Goal: Information Seeking & Learning: Learn about a topic

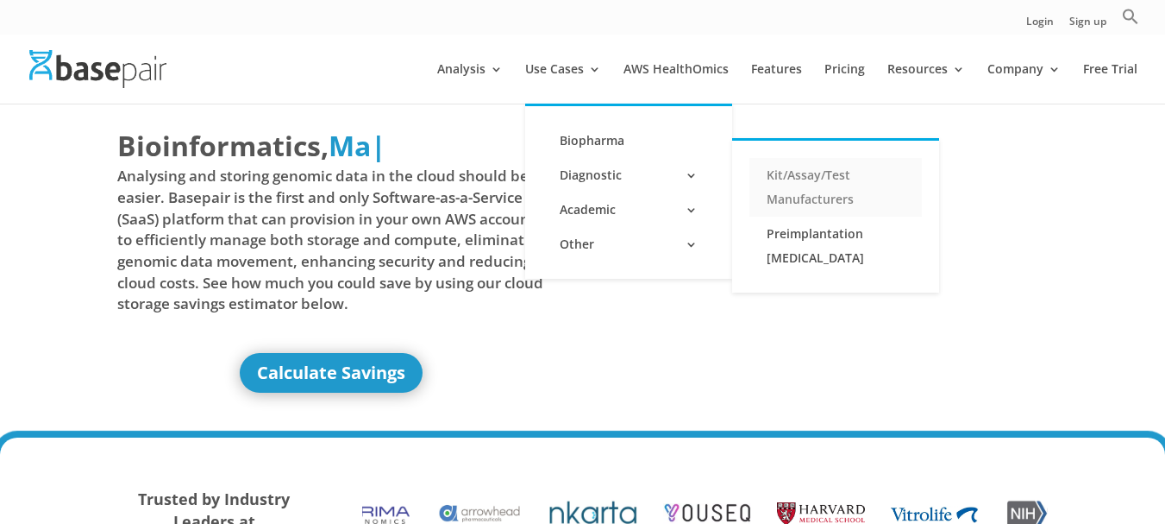
click at [835, 177] on link "Kit/Assay/Test Manufacturers" at bounding box center [835, 187] width 172 height 59
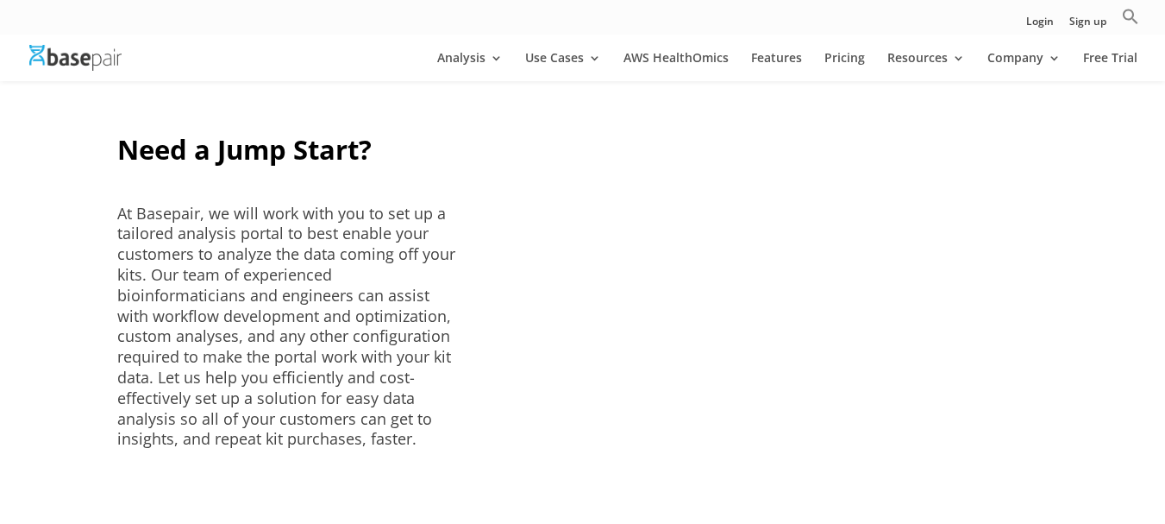
scroll to position [1294, 0]
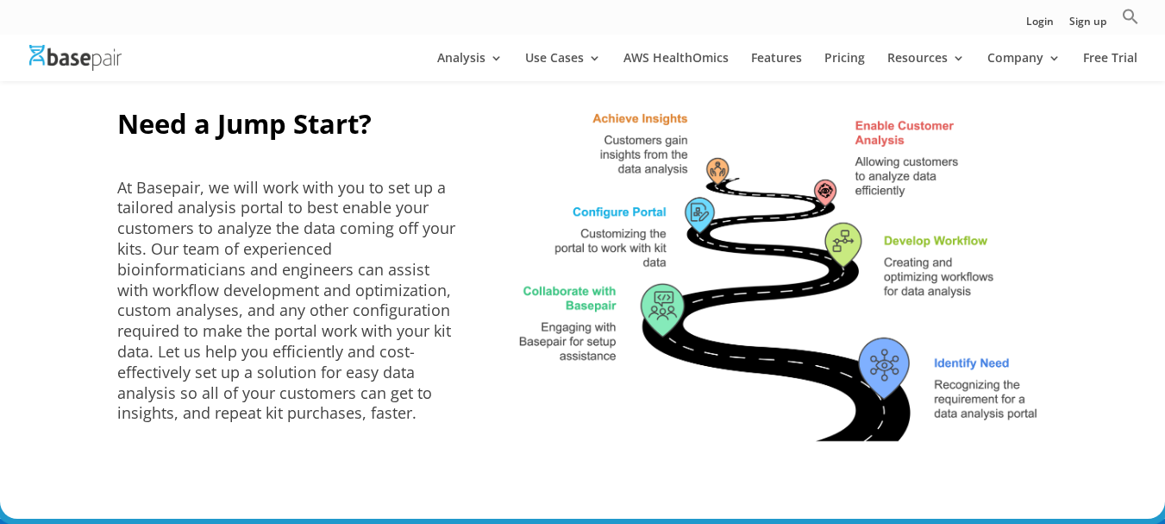
click at [875, 415] on img at bounding box center [779, 276] width 538 height 344
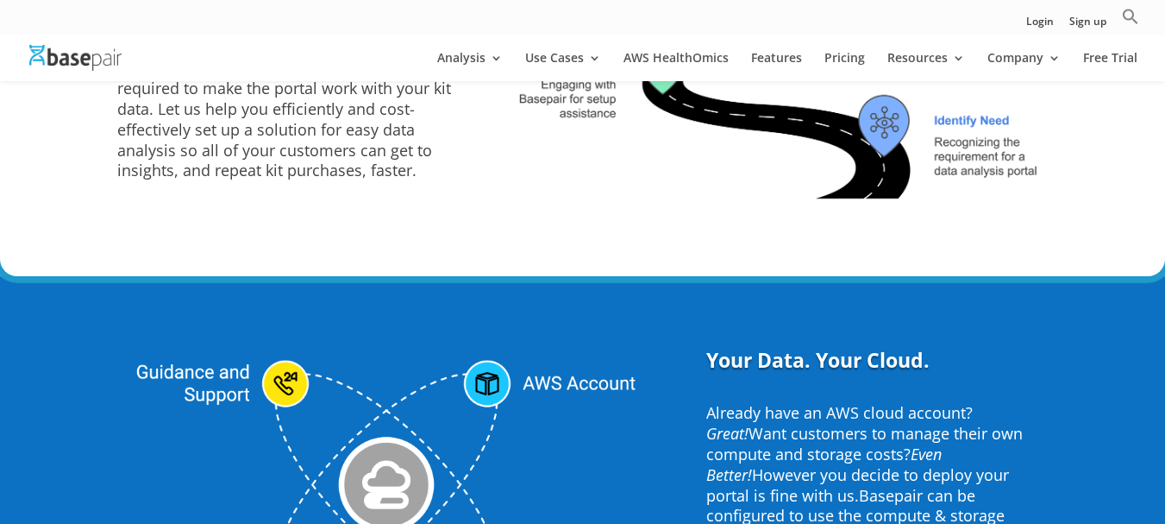
scroll to position [1811, 0]
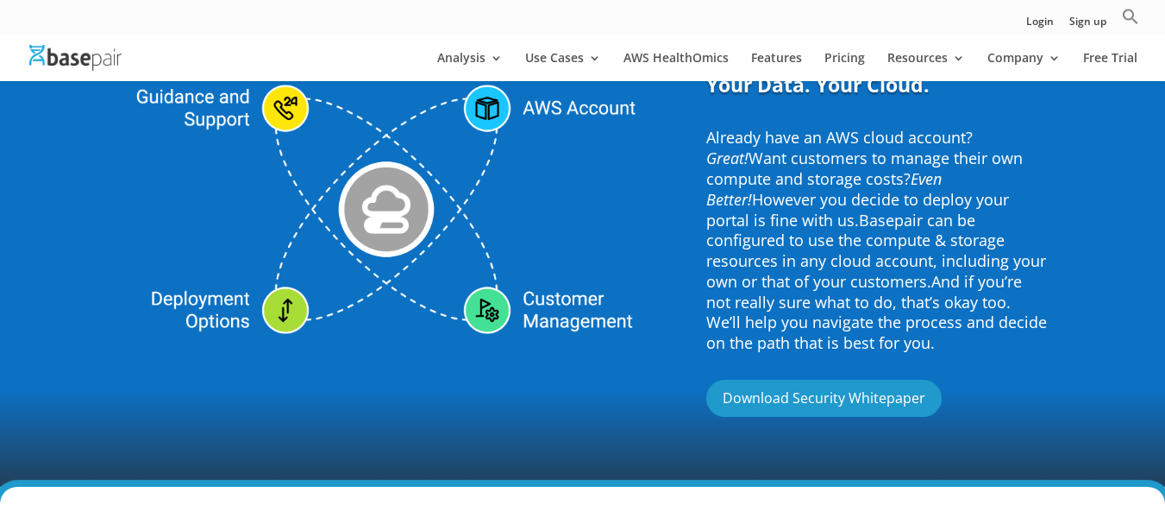
drag, startPoint x: 288, startPoint y: 78, endPoint x: 304, endPoint y: 93, distance: 22.0
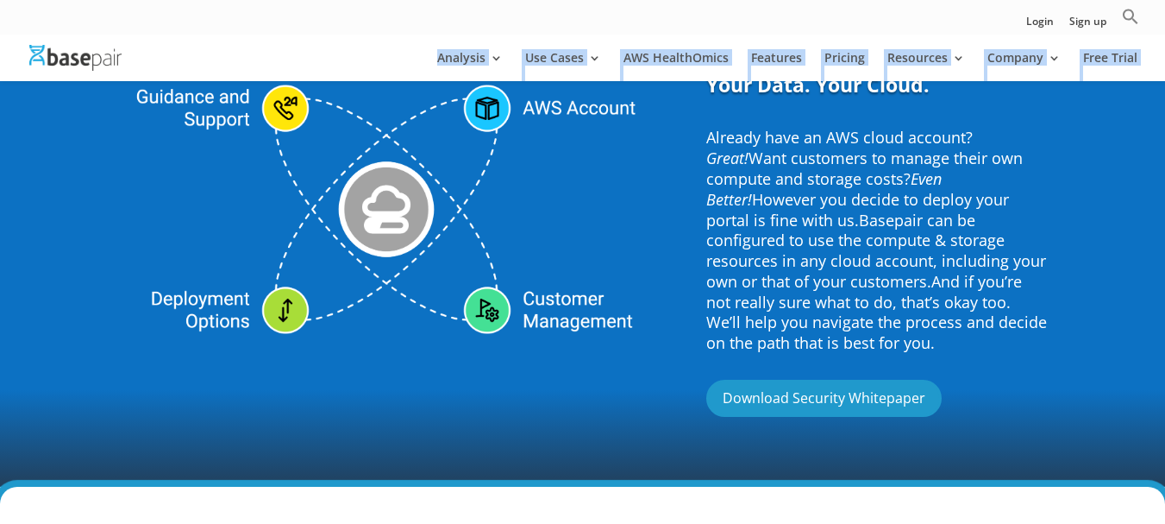
click at [293, 81] on img at bounding box center [386, 209] width 538 height 277
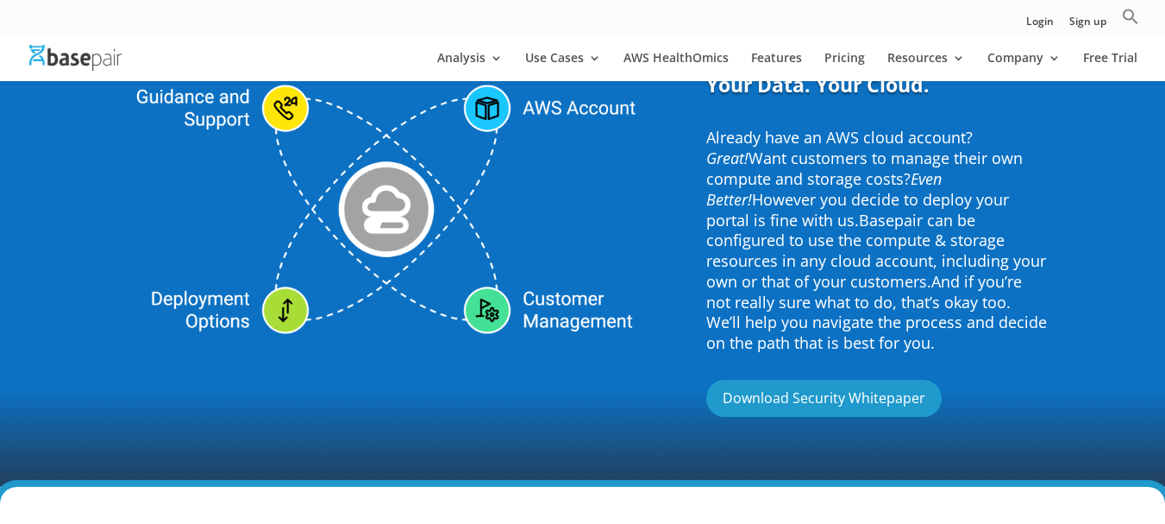
click at [1007, 154] on span "Want customers to manage their own compute and storage costs?" at bounding box center [864, 167] width 317 height 41
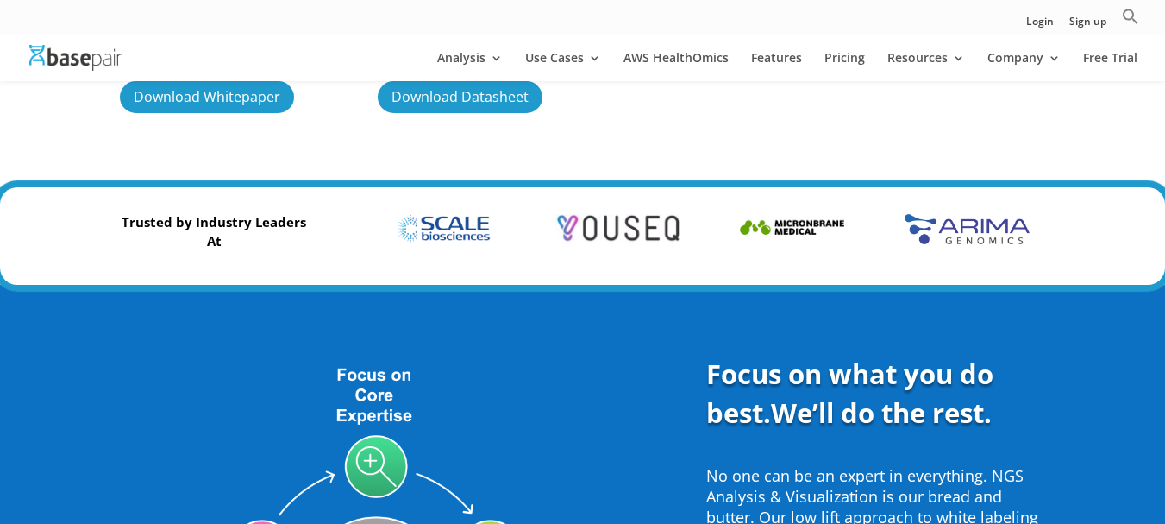
scroll to position [517, 0]
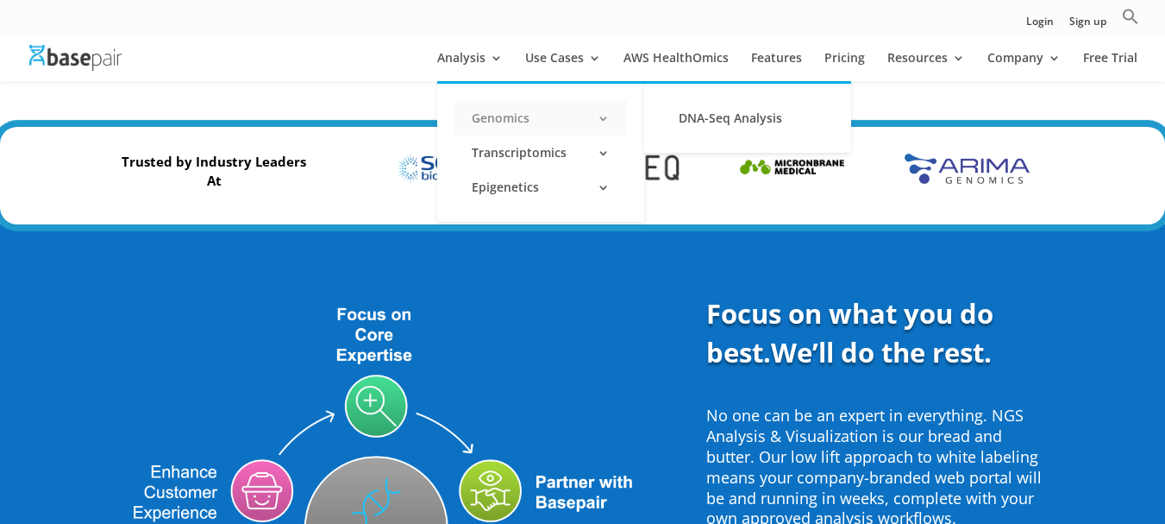
click at [500, 114] on link "Genomics" at bounding box center [541, 118] width 172 height 34
